Goal: Transaction & Acquisition: Purchase product/service

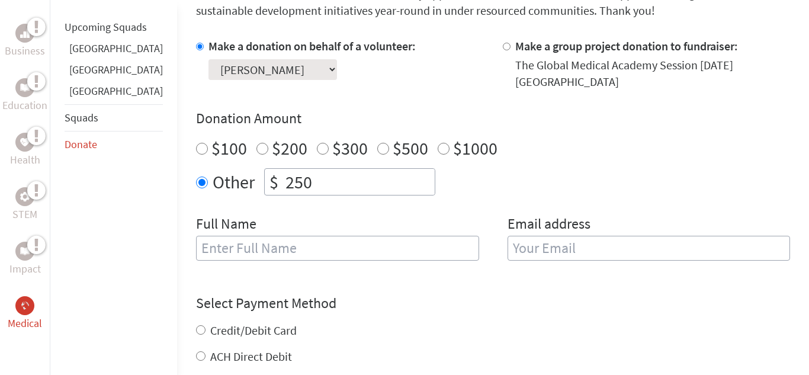
click at [317, 143] on input "$300" at bounding box center [323, 149] width 12 height 12
radio input "true"
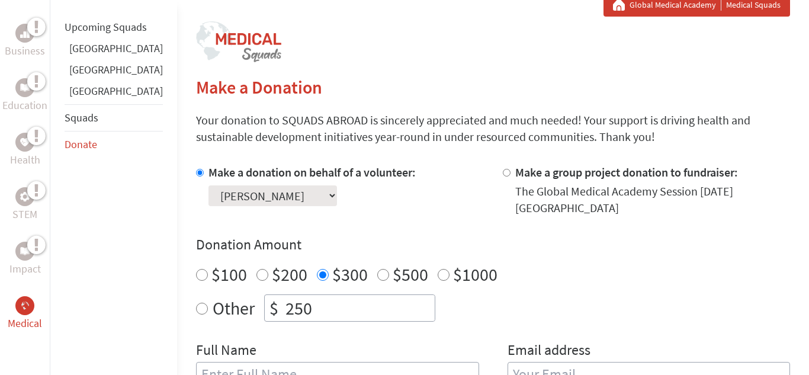
scroll to position [237, 0]
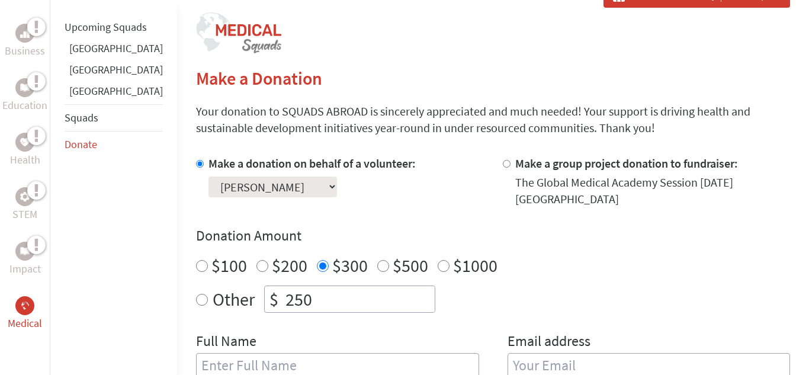
click at [261, 187] on select "Select a volunteer... [PERSON_NAME] [PERSON_NAME]" at bounding box center [273, 187] width 129 height 21
click at [259, 187] on select "Select a volunteer... [PERSON_NAME] [PERSON_NAME]" at bounding box center [273, 187] width 129 height 21
click at [250, 158] on label "Make a donation on behalf of a volunteer:" at bounding box center [312, 163] width 207 height 15
click at [204, 160] on input "Make a donation on behalf of a volunteer:" at bounding box center [200, 164] width 8 height 8
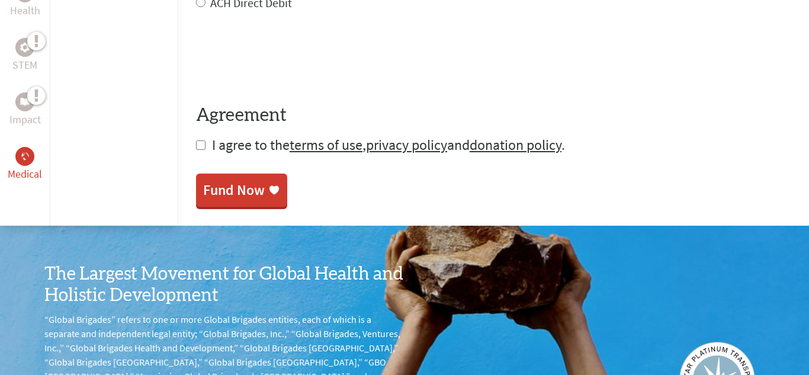
scroll to position [249, 0]
